Goal: Find specific fact: Find specific page/section

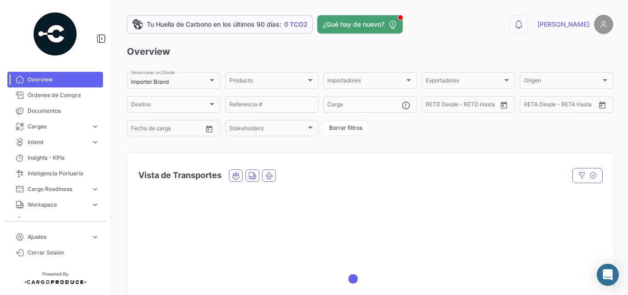
scroll to position [123, 0]
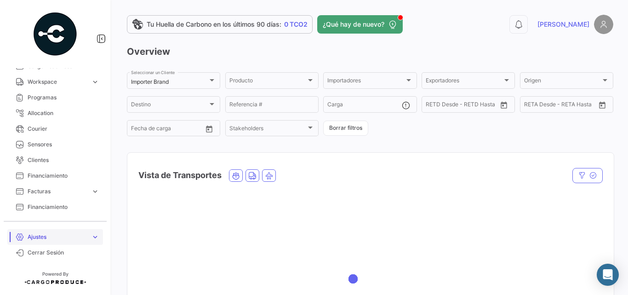
click at [64, 235] on span "Ajustes" at bounding box center [58, 237] width 60 height 8
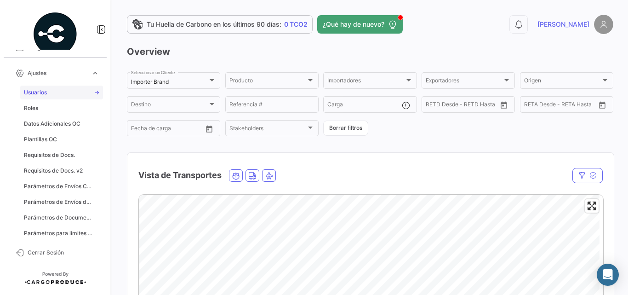
click at [42, 95] on span "Usuarios" at bounding box center [35, 92] width 23 height 8
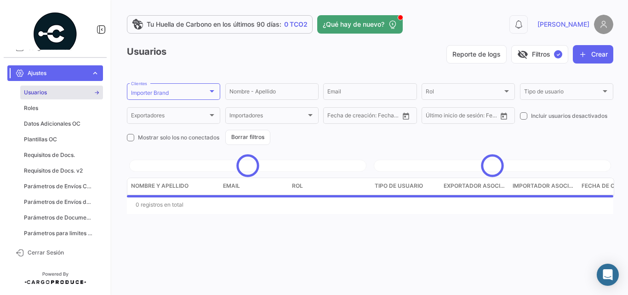
click at [175, 78] on app-list-header "Usuarios Reporte de logs visibility_off Filtros ✓ Crear Importer Brand Clientes…" at bounding box center [370, 95] width 487 height 100
click at [174, 88] on div "Importer Brand Clientes" at bounding box center [173, 91] width 85 height 18
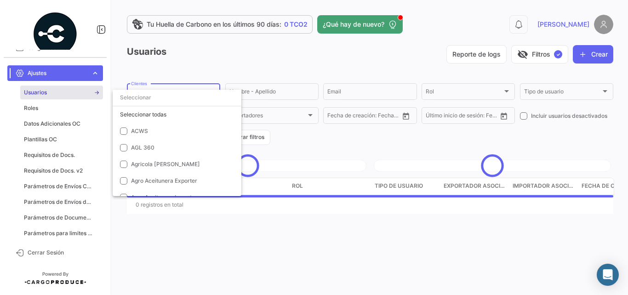
scroll to position [1579, 0]
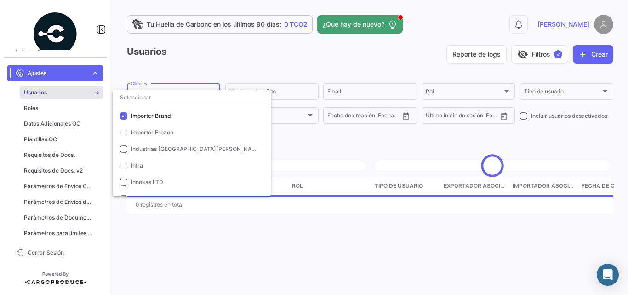
click at [174, 95] on input "dropdown search" at bounding box center [192, 97] width 158 height 17
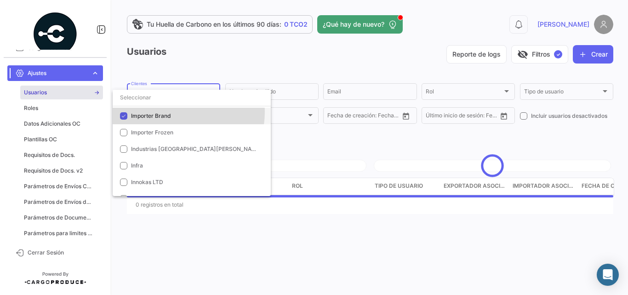
click at [173, 112] on span "Importer Brand" at bounding box center [195, 116] width 129 height 8
click at [172, 96] on input "dropdown search" at bounding box center [192, 97] width 158 height 17
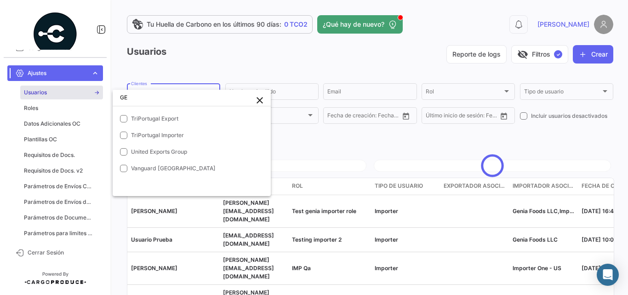
scroll to position [0, 0]
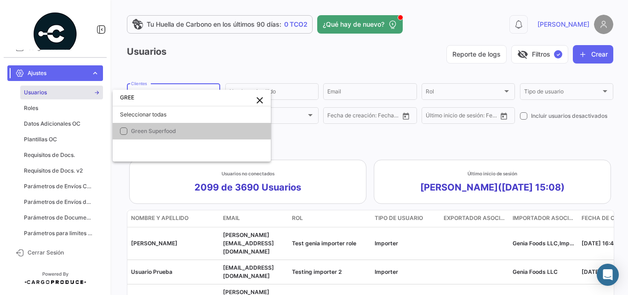
type input "GREE"
click at [133, 130] on span "Green Superfood" at bounding box center [153, 130] width 45 height 7
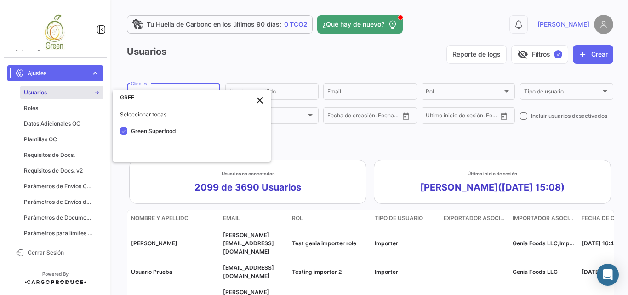
click at [262, 101] on mat-icon "close" at bounding box center [259, 100] width 11 height 11
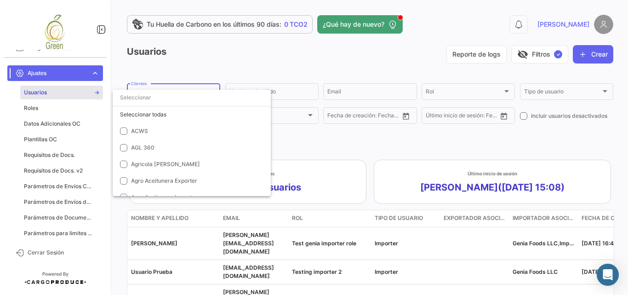
click at [334, 154] on div at bounding box center [314, 147] width 628 height 295
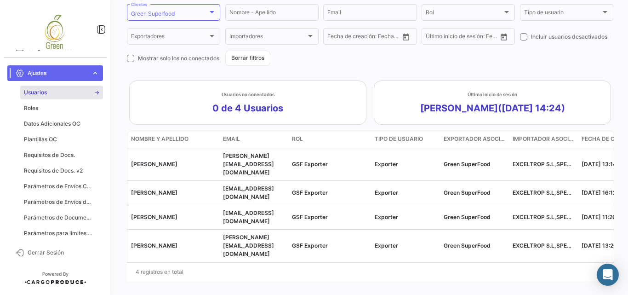
click at [91, 77] on link "Ajustes expand_more" at bounding box center [55, 73] width 96 height 16
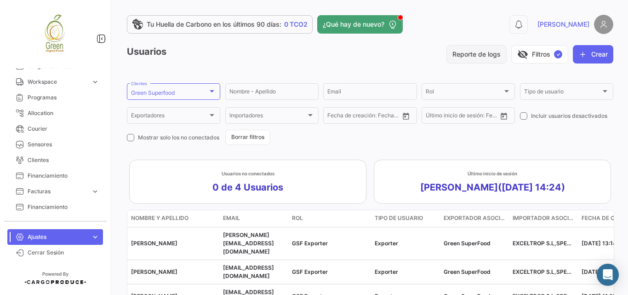
click at [478, 53] on button "Reporte de logs" at bounding box center [477, 54] width 60 height 18
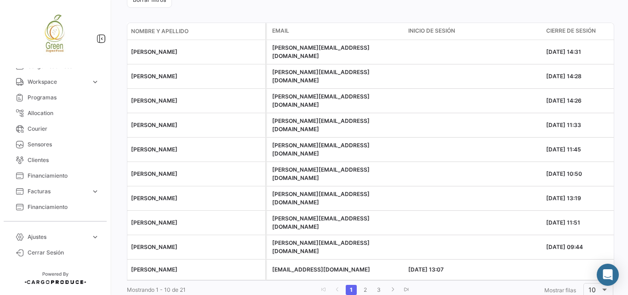
scroll to position [20, 0]
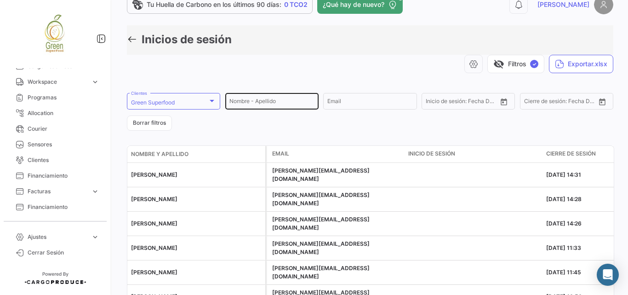
click at [276, 106] on input "Nombre - Apellido" at bounding box center [272, 102] width 85 height 6
type input "l"
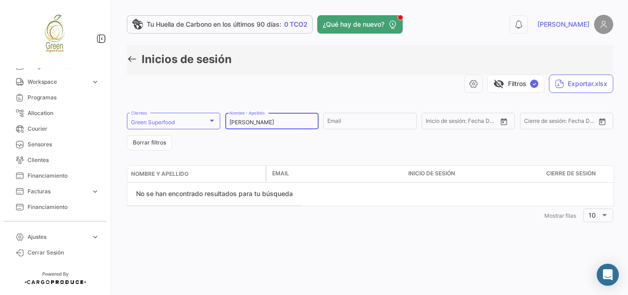
scroll to position [0, 0]
click at [247, 122] on input "[PERSON_NAME]" at bounding box center [272, 122] width 85 height 6
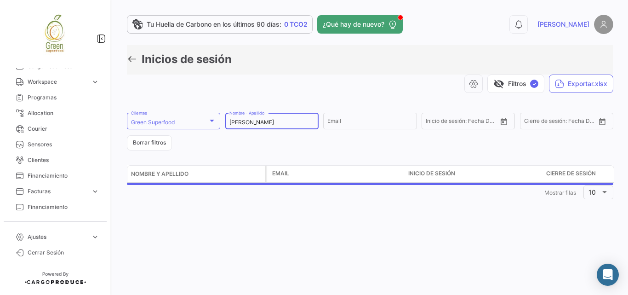
type input "[PERSON_NAME]"
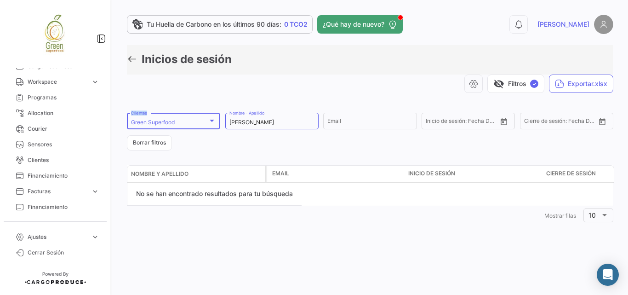
drag, startPoint x: 273, startPoint y: 118, endPoint x: 219, endPoint y: 117, distance: 53.4
click at [219, 117] on form "[PERSON_NAME] Superfood Clientes [PERSON_NAME] Nombre - Apellido Email Fecha De…" at bounding box center [370, 130] width 487 height 39
drag, startPoint x: 274, startPoint y: 122, endPoint x: 214, endPoint y: 121, distance: 59.8
click at [214, 121] on form "[PERSON_NAME] Superfood Clientes [PERSON_NAME] Nombre - Apellido Email Fecha De…" at bounding box center [370, 130] width 487 height 39
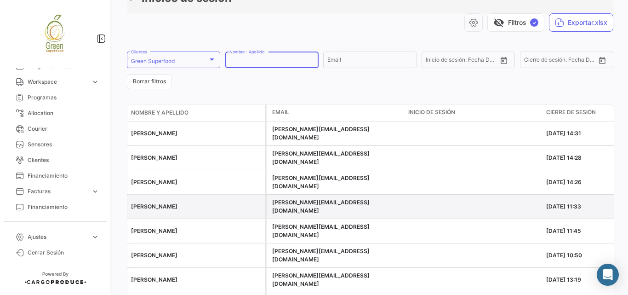
scroll to position [143, 0]
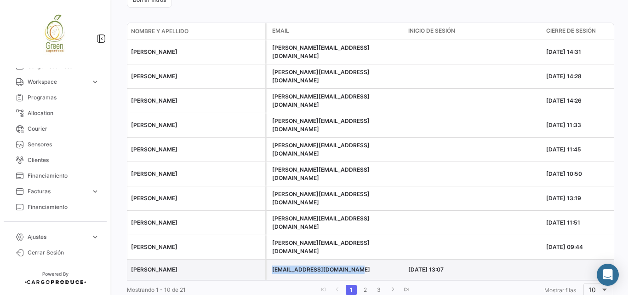
drag, startPoint x: 358, startPoint y: 237, endPoint x: 270, endPoint y: 233, distance: 88.0
click at [270, 259] on datatable-body-cell "[EMAIL_ADDRESS][DOMAIN_NAME]" at bounding box center [336, 269] width 138 height 20
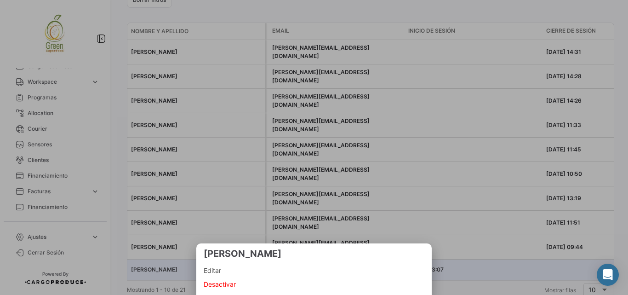
copy span "[EMAIL_ADDRESS][DOMAIN_NAME]"
click at [380, 12] on div at bounding box center [314, 147] width 628 height 295
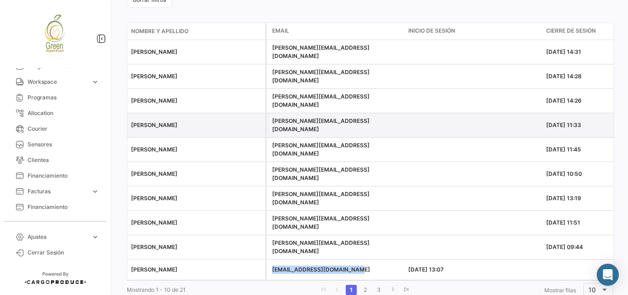
scroll to position [0, 0]
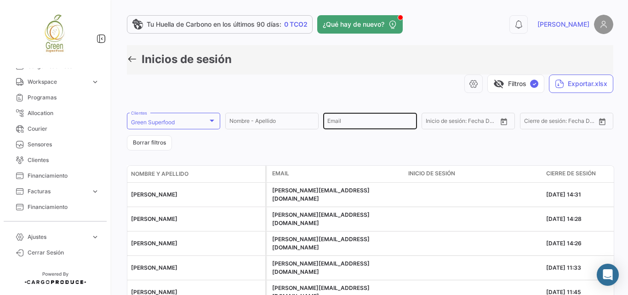
click at [333, 126] on div "Email" at bounding box center [370, 120] width 85 height 18
click at [339, 121] on input "Email" at bounding box center [370, 122] width 85 height 6
paste input "[EMAIL_ADDRESS][DOMAIN_NAME]"
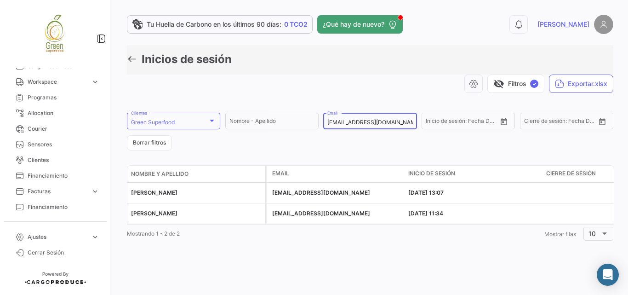
type input "[EMAIL_ADDRESS][DOMAIN_NAME]"
